Goal: Use online tool/utility: Utilize a website feature to perform a specific function

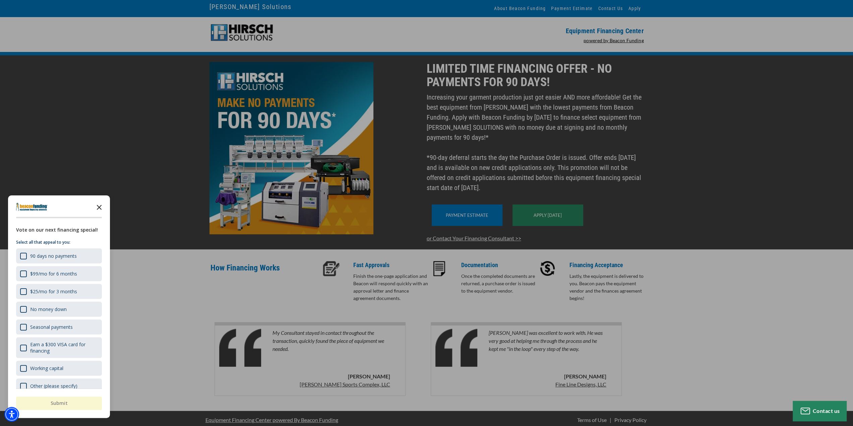
click at [100, 206] on polygon "Close the survey" at bounding box center [99, 207] width 5 height 5
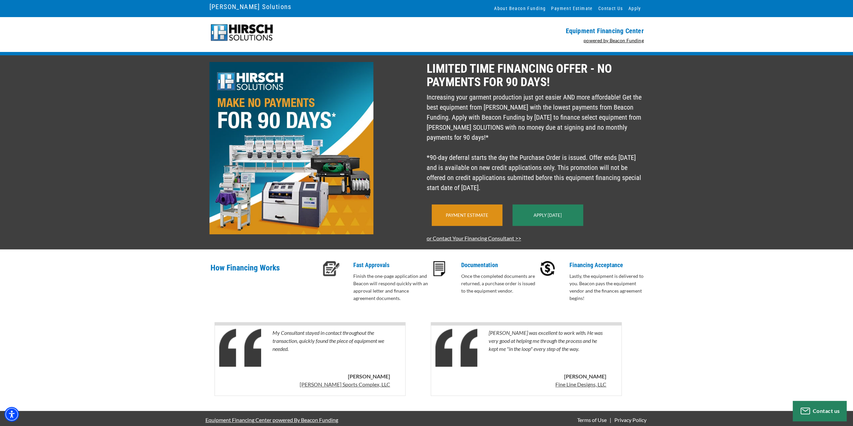
click at [448, 226] on div "Payment Estimate" at bounding box center [467, 214] width 71 height 21
click at [484, 220] on div "Payment Estimate" at bounding box center [467, 214] width 71 height 21
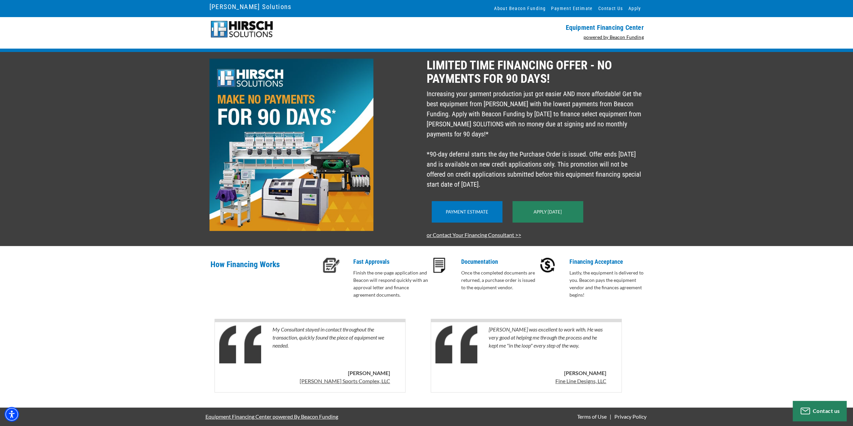
scroll to position [14, 0]
click at [476, 211] on link "Payment Estimate" at bounding box center [467, 211] width 43 height 5
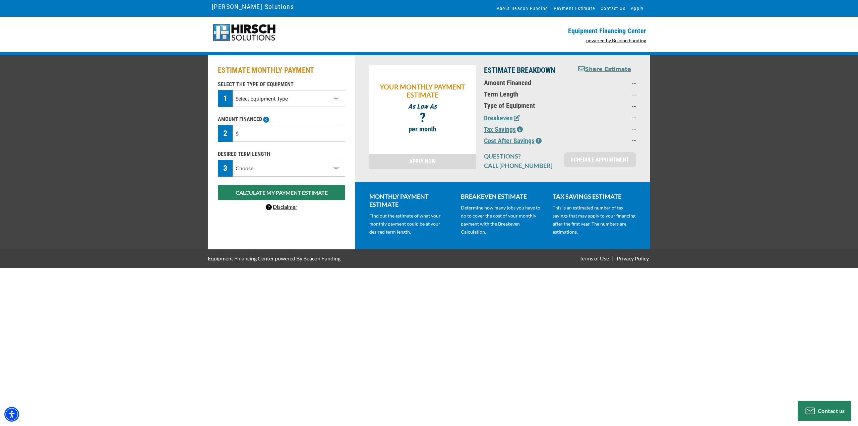
click at [336, 99] on select "Select Equipment Type DTG Printing Embroidery Screen Printing Software and Auto…" at bounding box center [289, 98] width 113 height 17
select select "10"
click at [233, 90] on select "Select Equipment Type DTG Printing Embroidery Screen Printing Software and Auto…" at bounding box center [289, 98] width 113 height 17
click at [333, 137] on input "text" at bounding box center [289, 133] width 113 height 17
